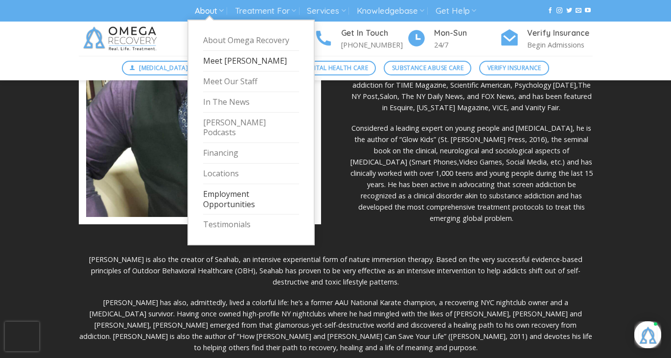
click at [231, 184] on link "Employment Opportunities" at bounding box center [251, 199] width 96 height 31
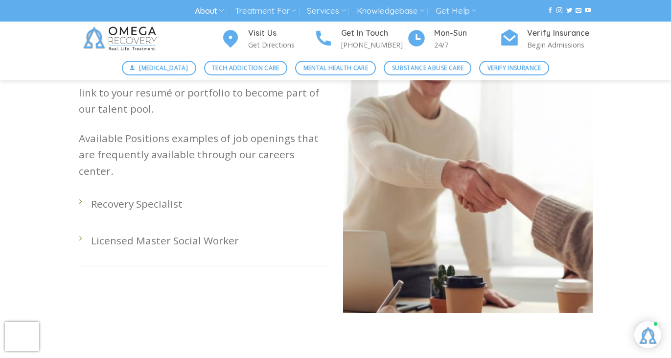
scroll to position [294, 0]
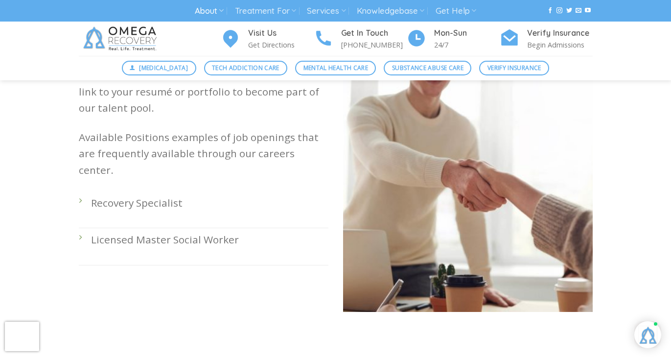
click at [78, 223] on div "Got what it takes to work with us? Great! Send us a link to your resumé or port…" at bounding box center [203, 196] width 264 height 259
click at [113, 231] on p "Licensed Master Social Worker" at bounding box center [209, 239] width 237 height 16
click at [79, 228] on li "Licensed Master Social Worker" at bounding box center [204, 246] width 250 height 37
click at [173, 231] on p "Licensed Master Social Worker" at bounding box center [209, 239] width 237 height 16
click at [316, 68] on span "Mental Health Care" at bounding box center [335, 67] width 65 height 9
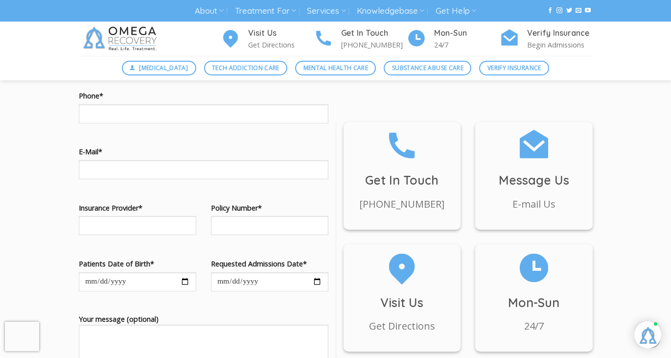
scroll to position [900, 0]
